Goal: Check status: Check status

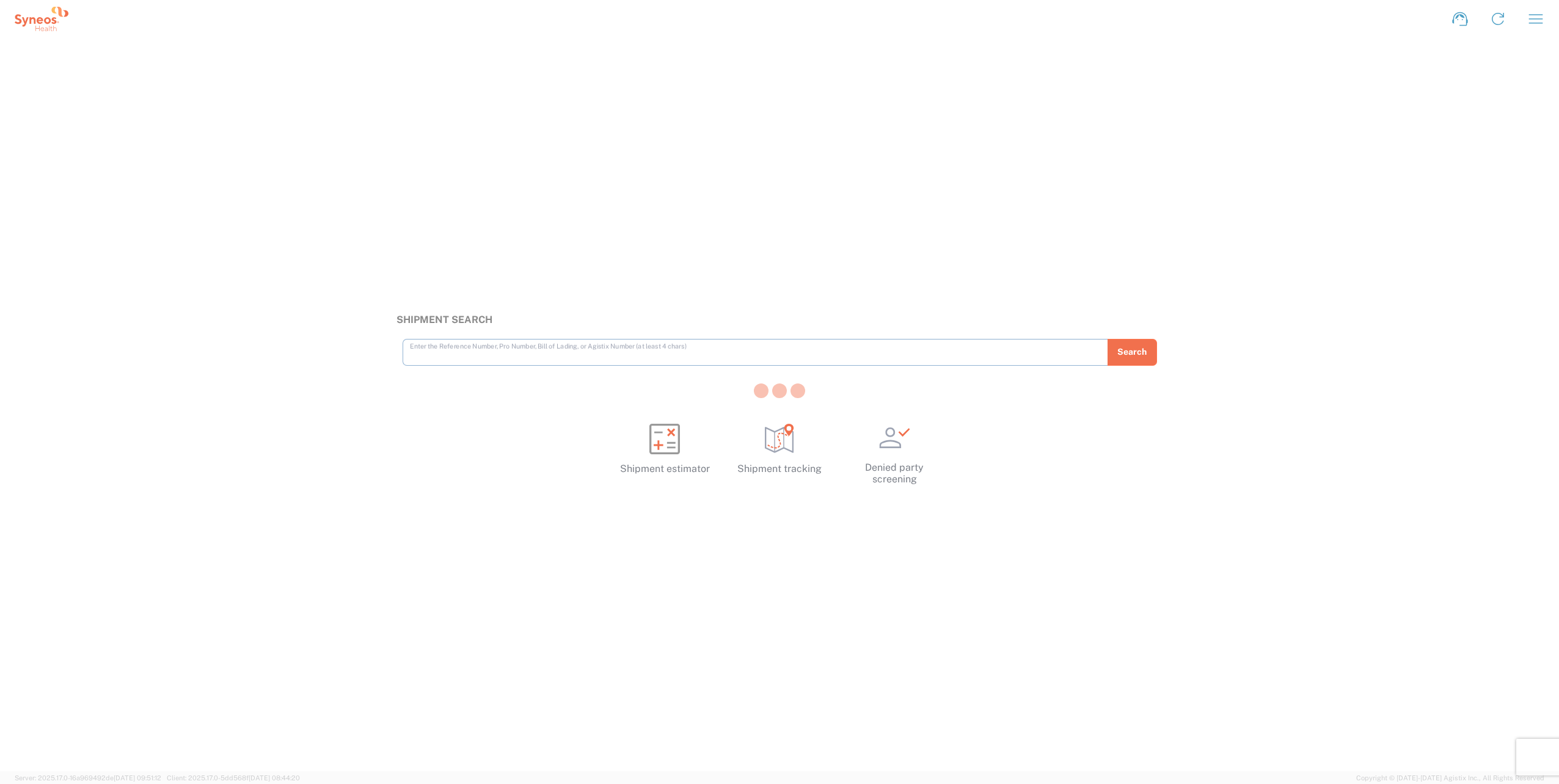
click at [1535, 29] on div at bounding box center [780, 392] width 1559 height 784
click at [1538, 24] on icon "button" at bounding box center [1536, 19] width 19 height 19
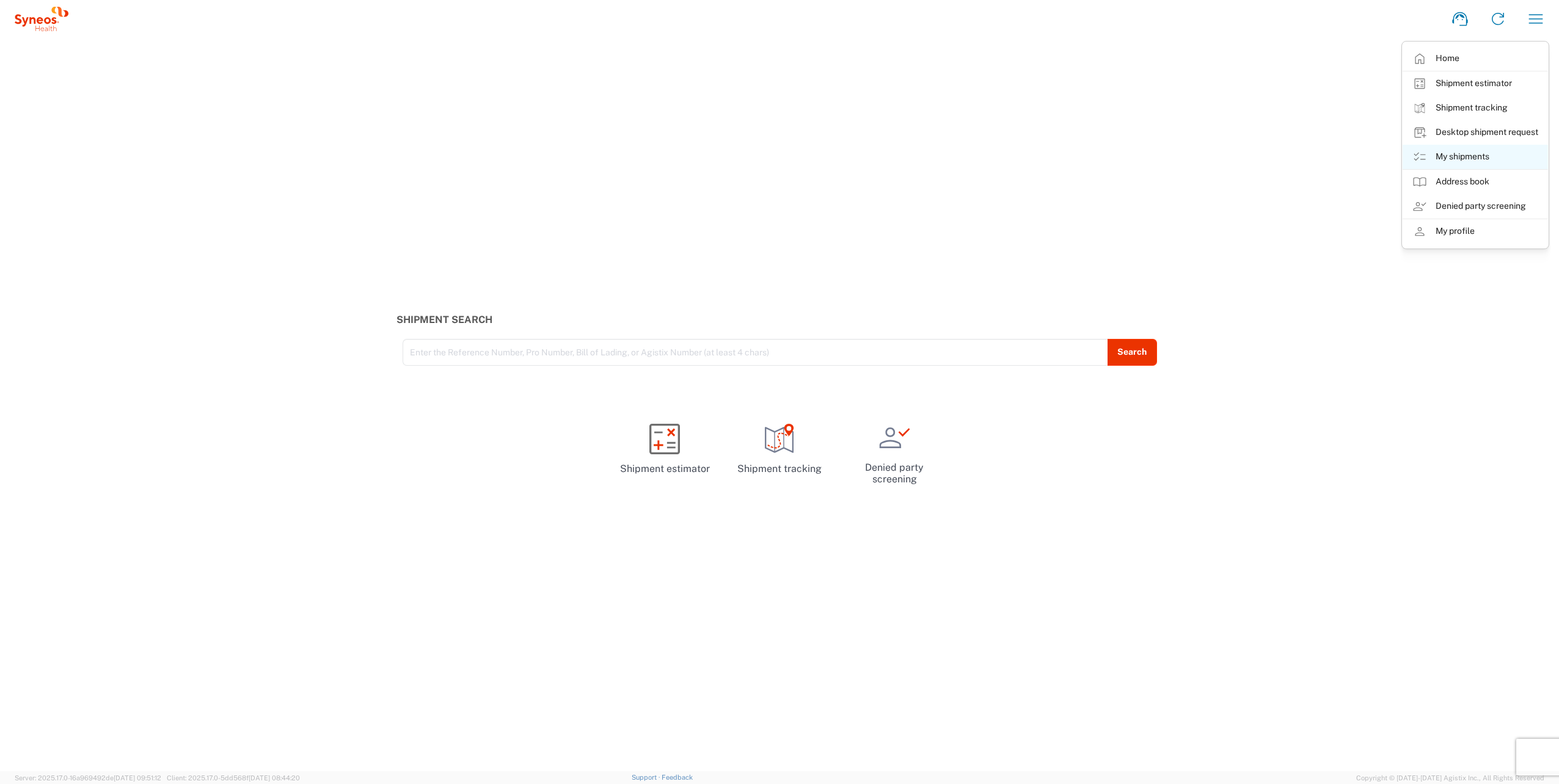
click at [1450, 155] on link "My shipments" at bounding box center [1476, 157] width 146 height 24
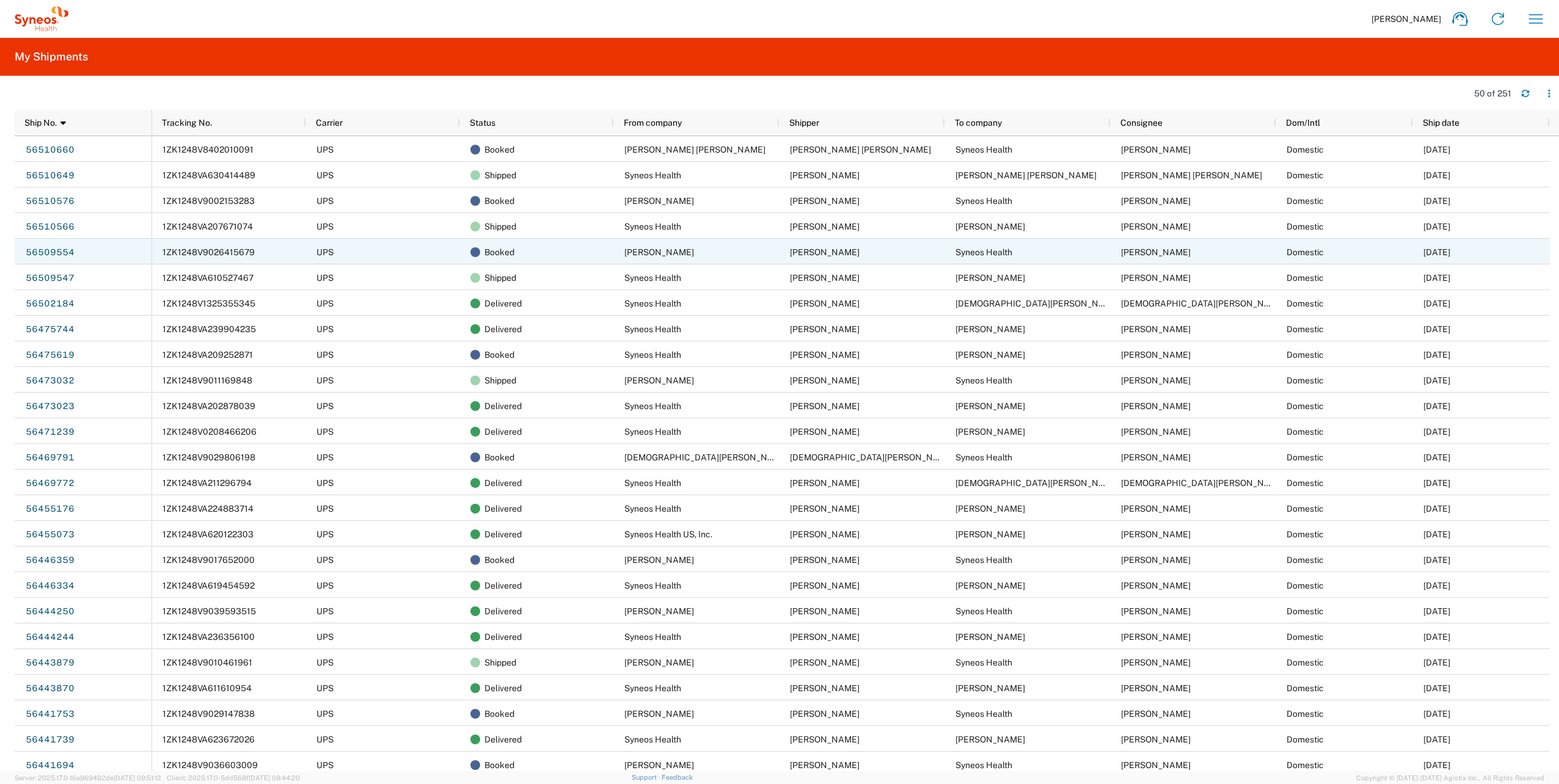
click at [240, 243] on div "1ZK1248V9026415679" at bounding box center [229, 251] width 154 height 26
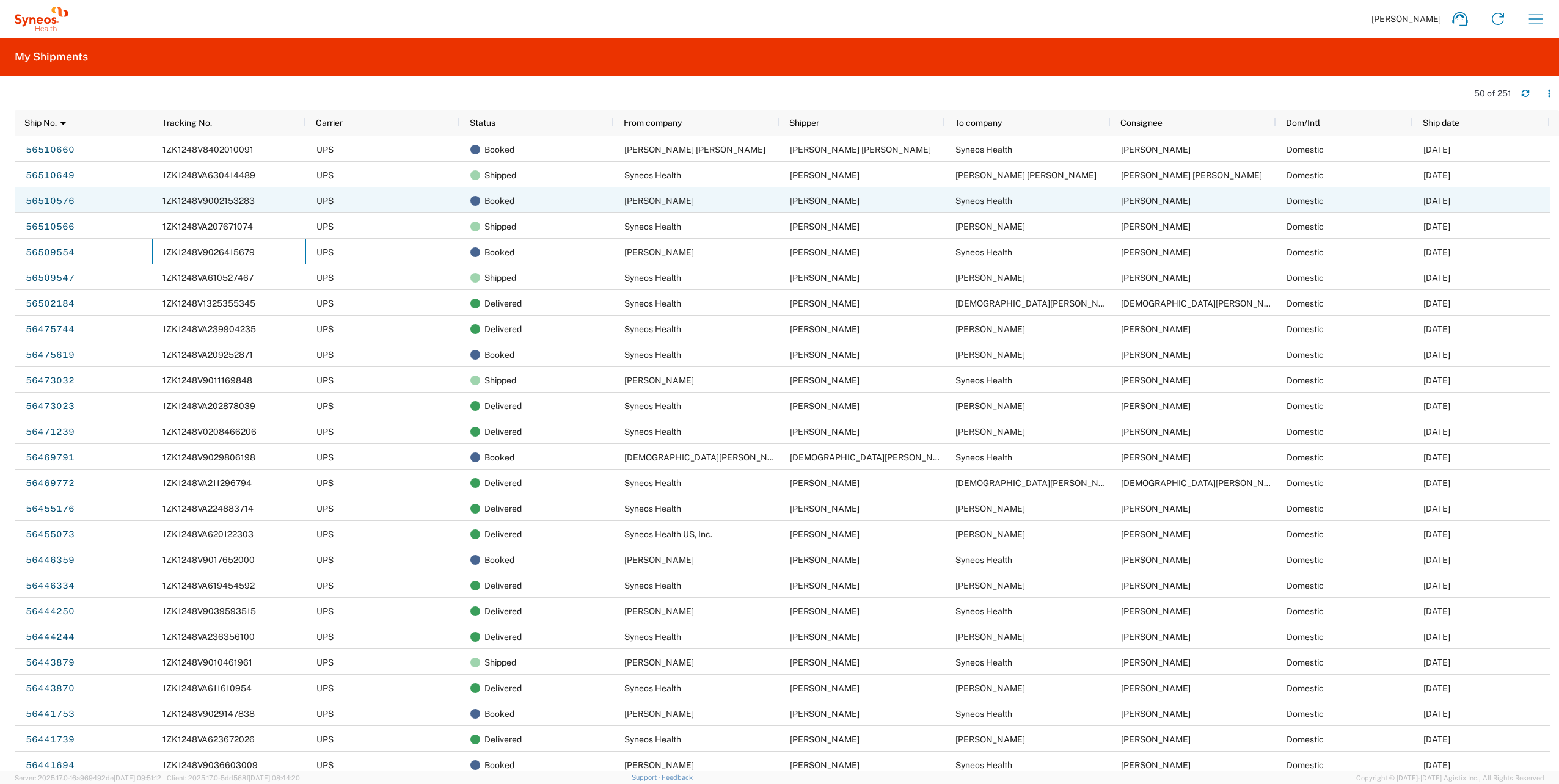
click at [240, 194] on div "1ZK1248V9002153283" at bounding box center [229, 200] width 154 height 26
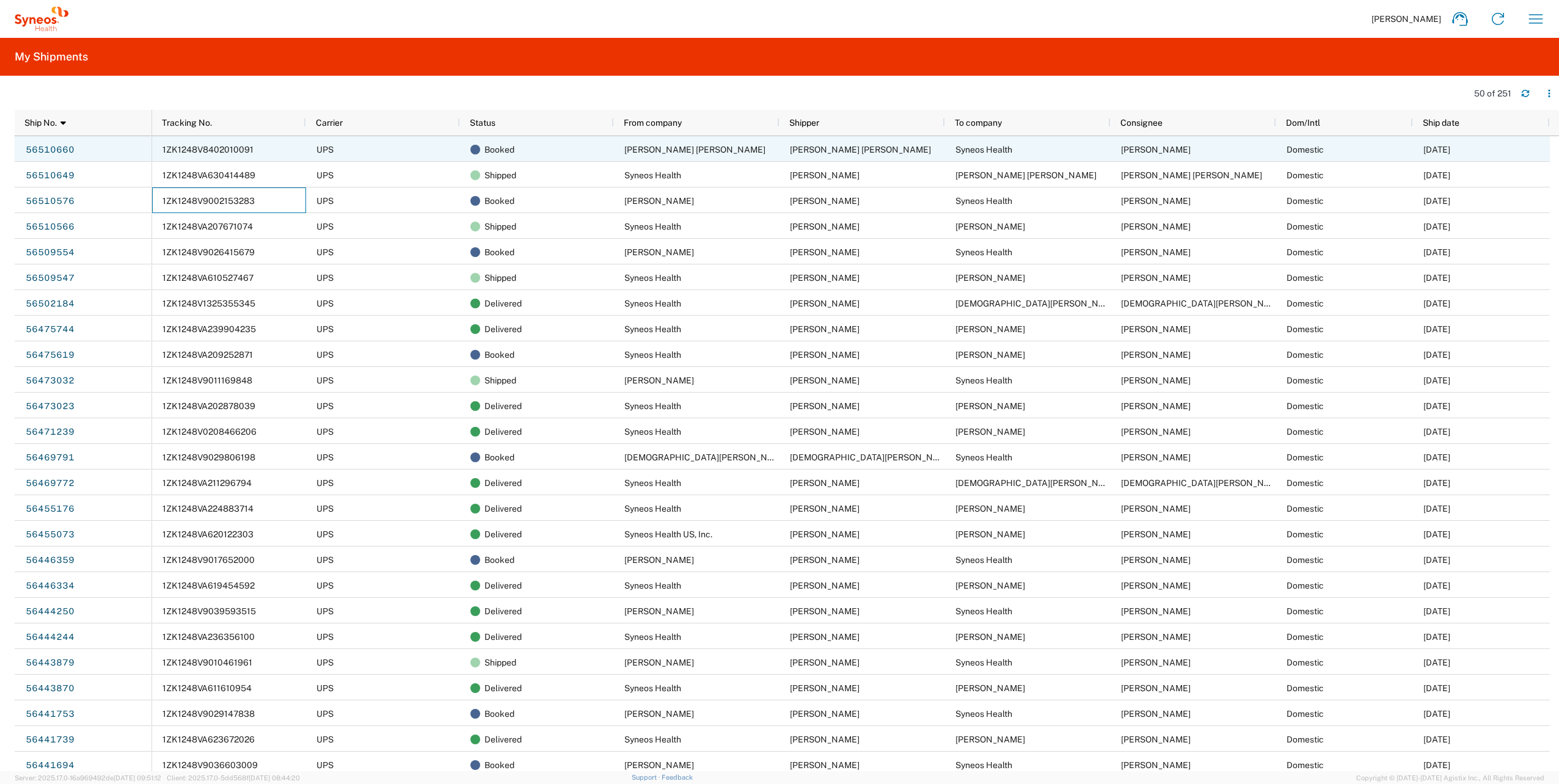
click at [238, 147] on span "1ZK1248V8402010091" at bounding box center [208, 150] width 91 height 10
